Goal: Communication & Community: Answer question/provide support

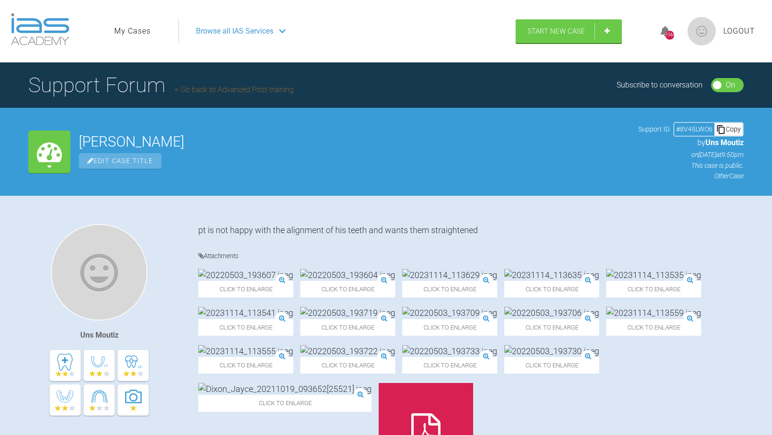
scroll to position [11264, 0]
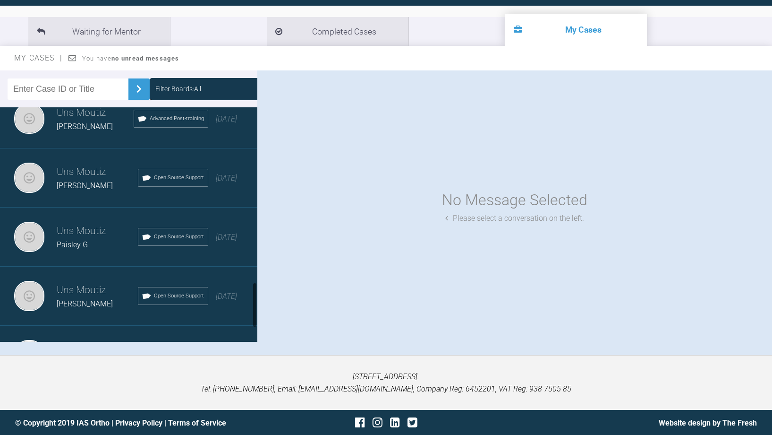
scroll to position [905, 0]
click at [72, 130] on div "[PERSON_NAME]" at bounding box center [95, 126] width 77 height 12
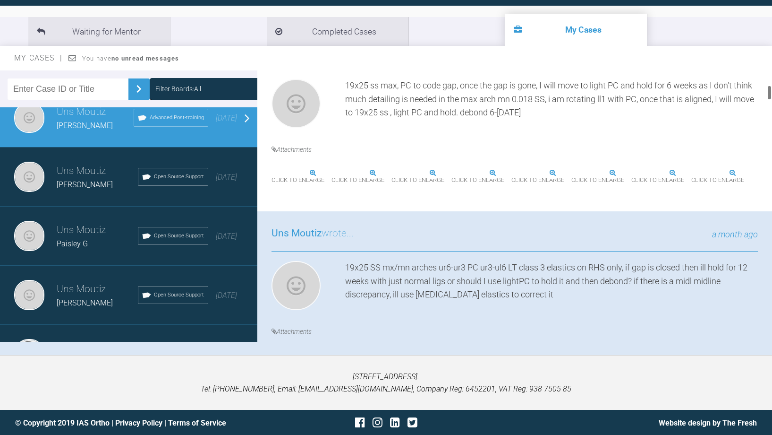
scroll to position [271, 0]
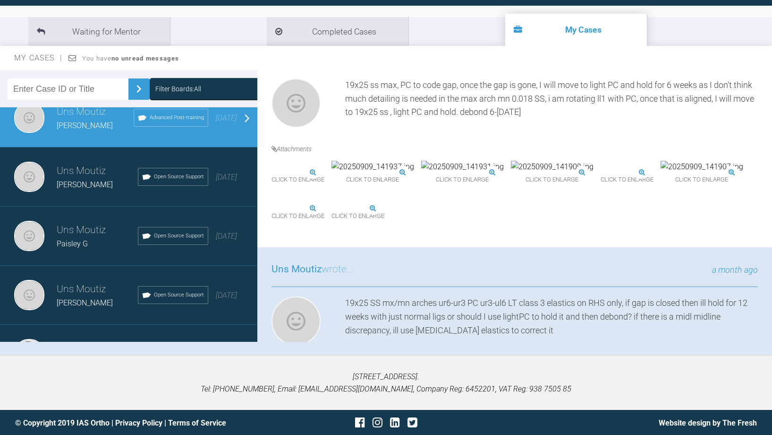
click at [594, 173] on img at bounding box center [552, 167] width 83 height 12
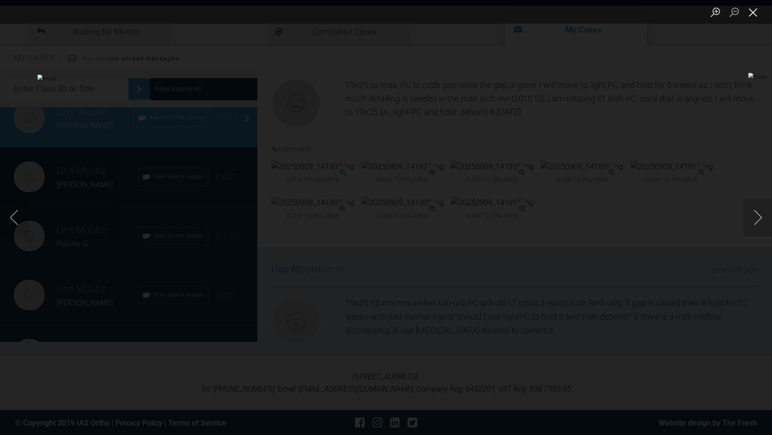
click at [749, 12] on button "Close lightbox" at bounding box center [753, 12] width 19 height 17
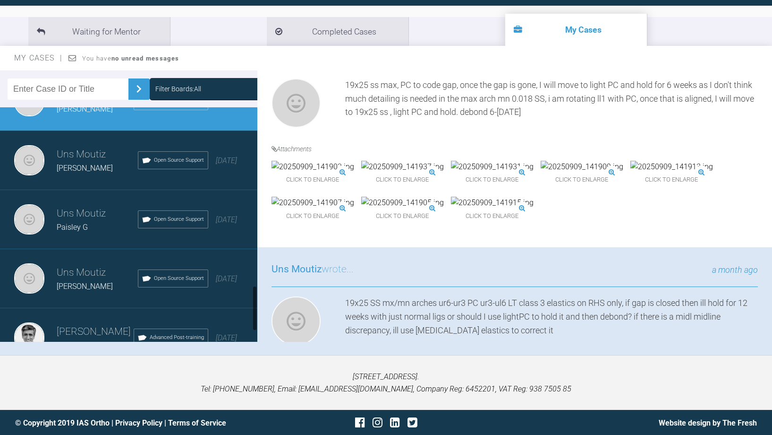
scroll to position [922, 0]
click at [79, 157] on h3 "Uns Moutiz" at bounding box center [97, 154] width 81 height 16
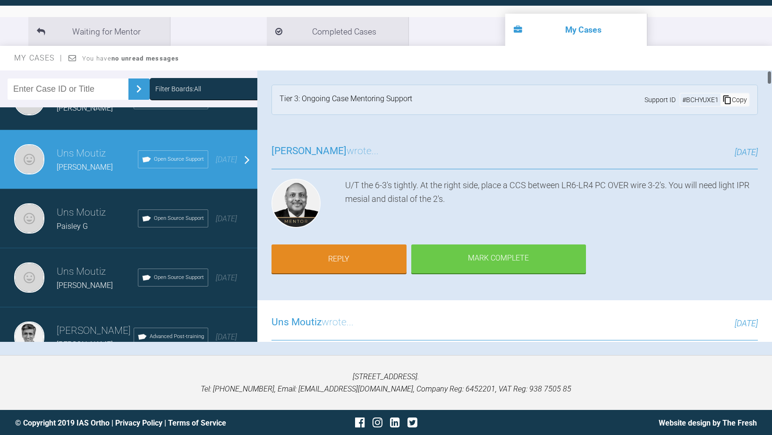
scroll to position [0, 0]
click at [369, 251] on link "Reply" at bounding box center [339, 259] width 135 height 29
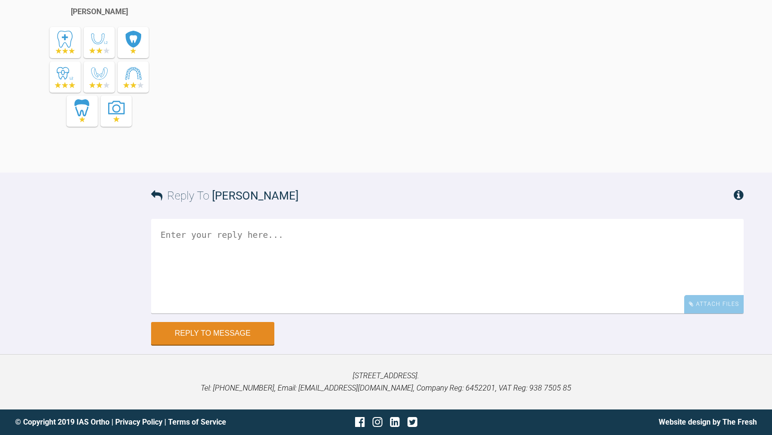
scroll to position [11408, 0]
click at [730, 308] on div "Attach Files" at bounding box center [715, 304] width 60 height 18
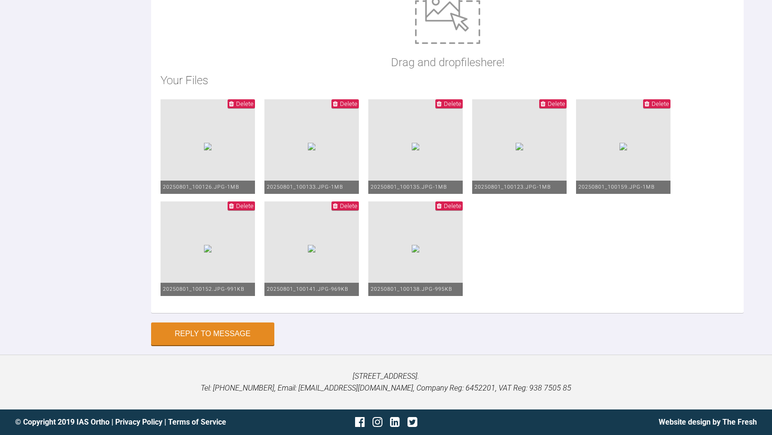
scroll to position [11783, 0]
click at [232, 108] on span "Delete" at bounding box center [241, 103] width 27 height 9
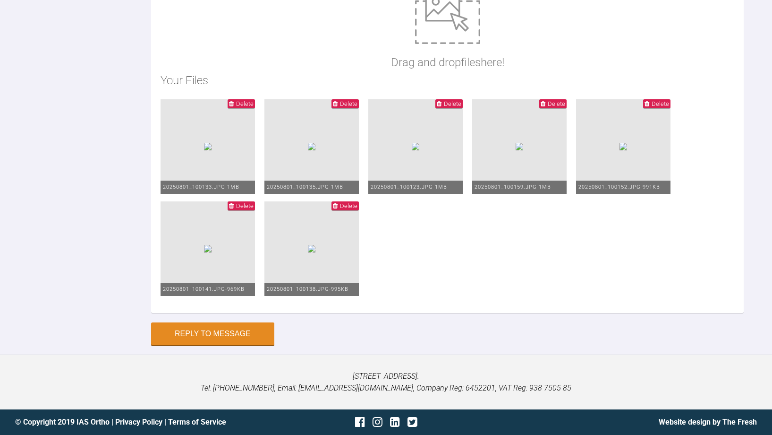
click at [232, 108] on span "Delete" at bounding box center [241, 103] width 27 height 9
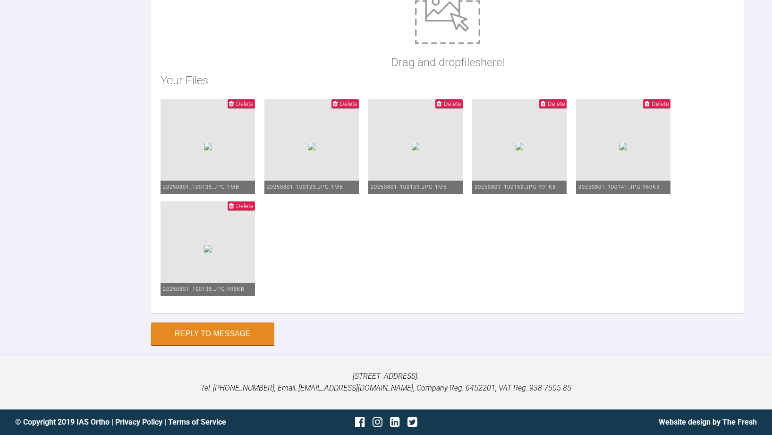
click at [232, 108] on span "Delete" at bounding box center [241, 103] width 27 height 9
click at [232, 108] on div "Drag and drop files here! Your Files Delete 20250801_100135.jpg - 1MB Delete 20…" at bounding box center [447, 148] width 593 height 330
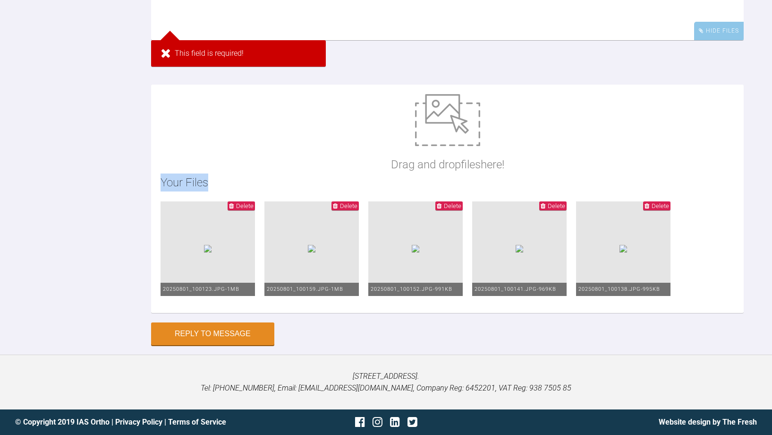
click at [655, 210] on span "Delete" at bounding box center [656, 205] width 27 height 9
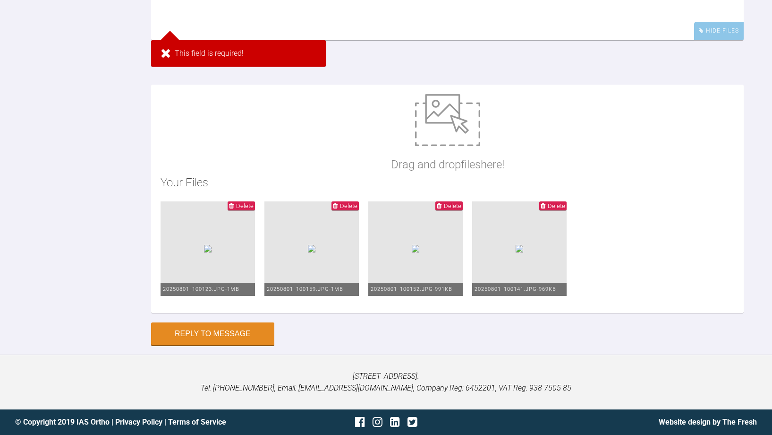
click at [444, 206] on span "Delete" at bounding box center [449, 205] width 27 height 9
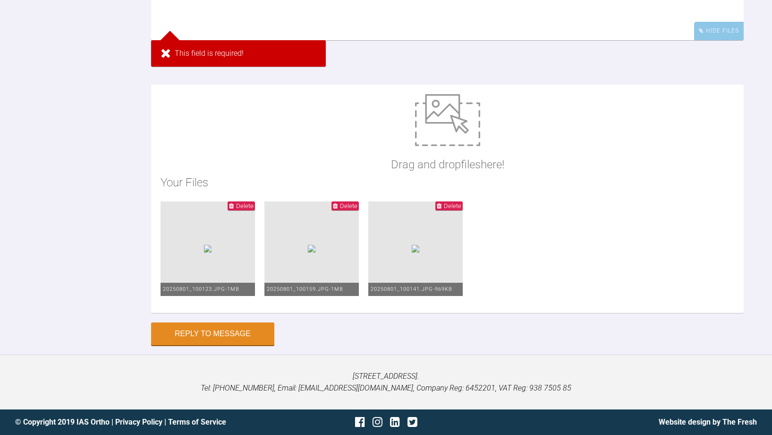
click at [337, 206] on icon at bounding box center [335, 206] width 5 height 6
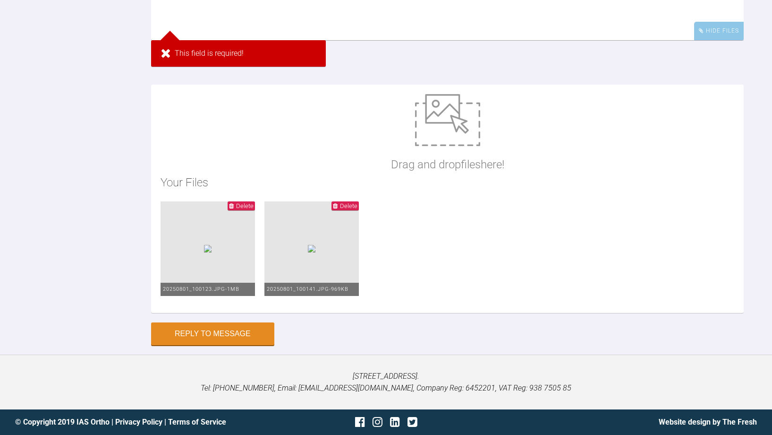
click at [236, 210] on span "Delete" at bounding box center [241, 205] width 27 height 9
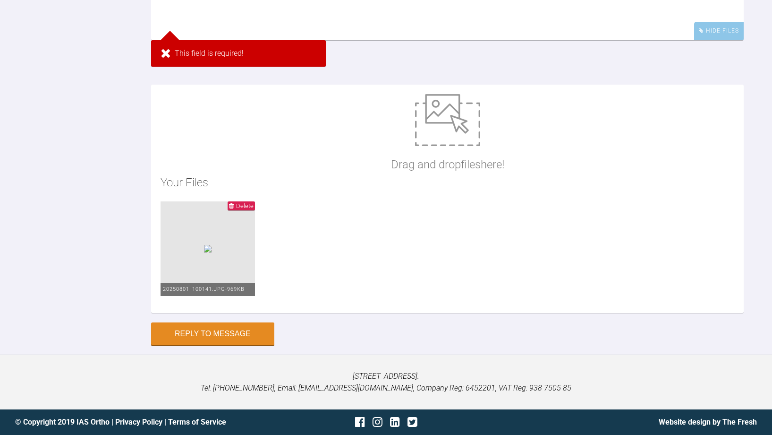
click at [234, 208] on icon at bounding box center [231, 206] width 5 height 6
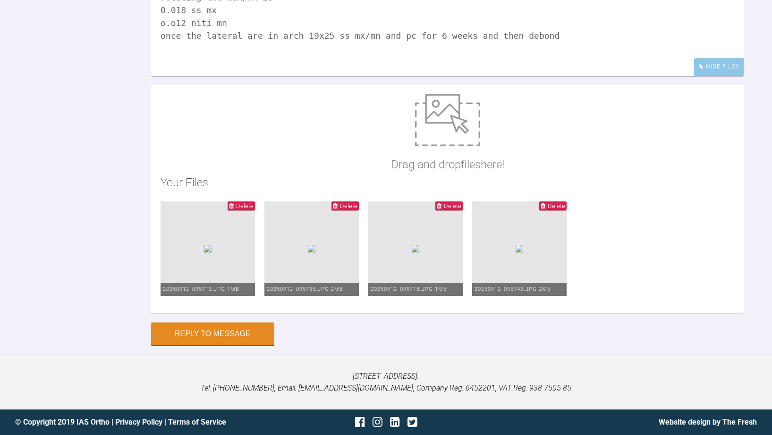
scroll to position [11645, 0]
type textarea "rotating the max/mn 2s 0.018 ss mx o.o12 niti mn once the lateral are in arch 1…"
click at [182, 346] on form "Reply To [PERSON_NAME] rotating the max/mn 2s 0.018 ss mx o.o12 niti mn once th…" at bounding box center [386, 144] width 772 height 419
click at [187, 336] on button "Reply to Message" at bounding box center [212, 334] width 123 height 23
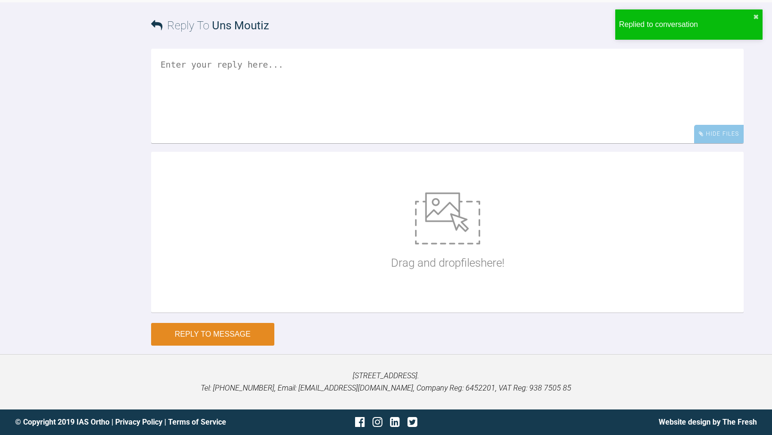
scroll to position [11728, 0]
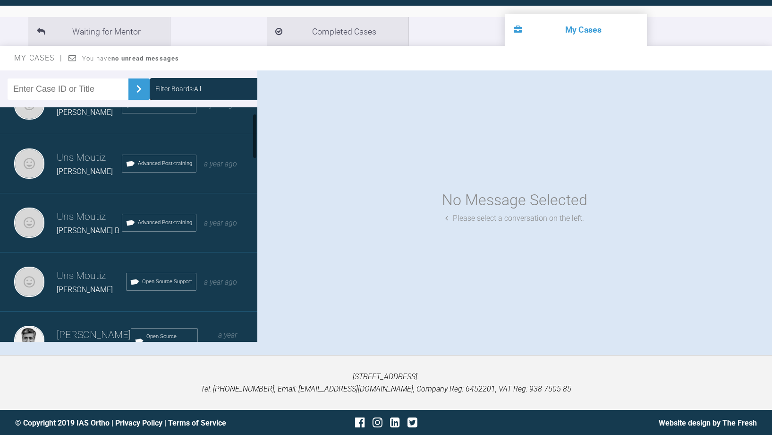
scroll to position [33, 0]
click at [77, 208] on h3 "Uns Moutiz" at bounding box center [89, 216] width 65 height 16
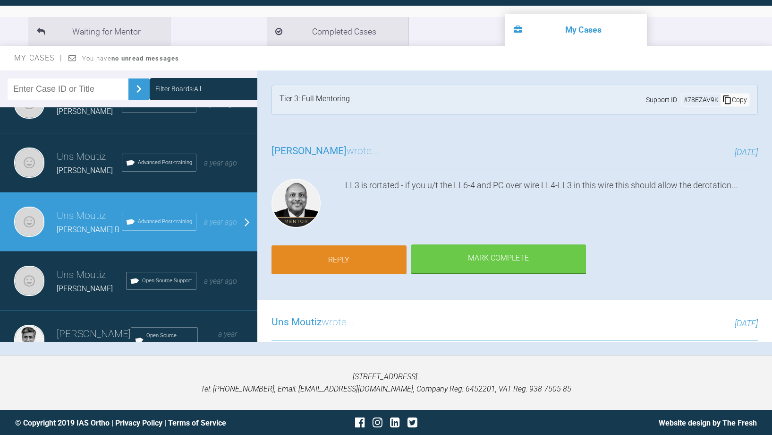
click at [356, 260] on link "Reply" at bounding box center [339, 259] width 135 height 29
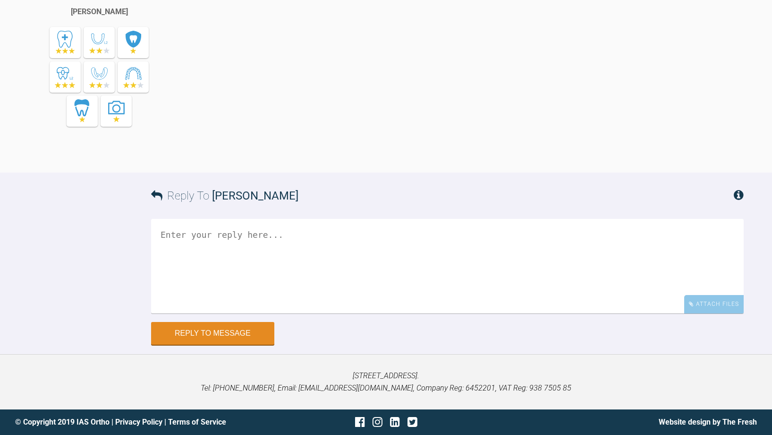
scroll to position [4305, 0]
click at [267, 265] on textarea at bounding box center [447, 266] width 593 height 94
click at [725, 299] on div "Attach Files" at bounding box center [715, 304] width 60 height 18
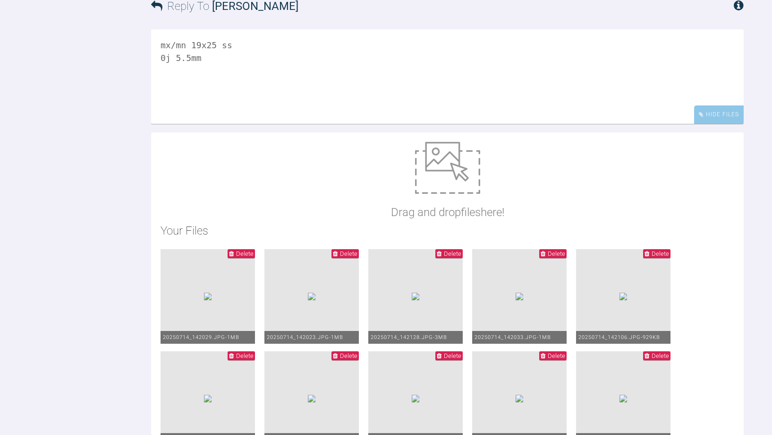
click at [228, 124] on textarea "mx/mn 19x25 ss 0j 5.5mm" at bounding box center [447, 76] width 593 height 94
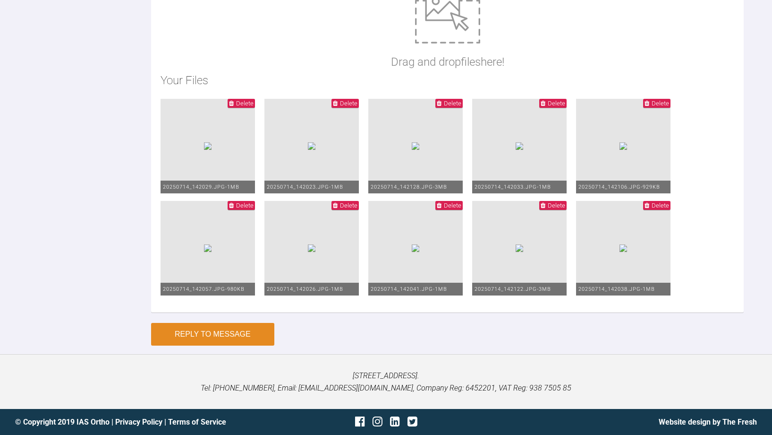
type textarea "mx/mn 19x25 ss 0j 5.5mm n/c pc mx/mn 6-6"
click at [215, 343] on button "Reply to Message" at bounding box center [212, 334] width 123 height 23
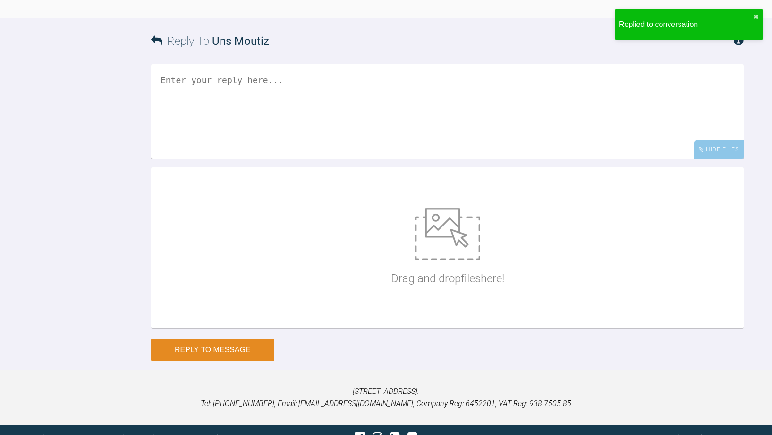
scroll to position [4626, 0]
